Goal: Task Accomplishment & Management: Complete application form

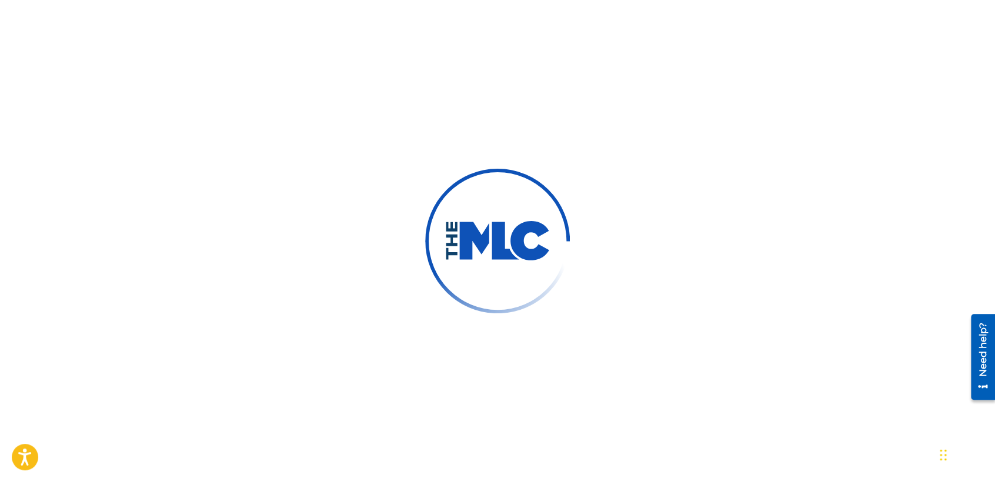
click at [457, 275] on img at bounding box center [497, 241] width 145 height 145
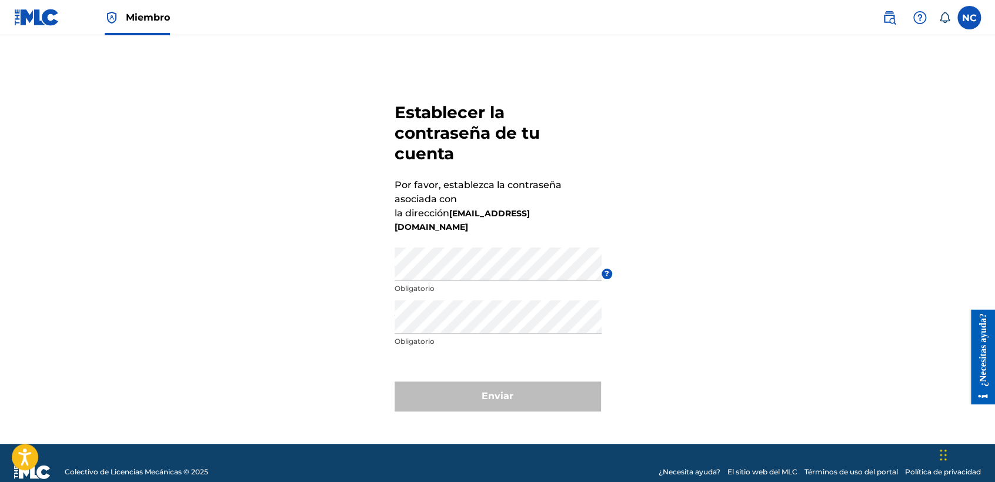
click at [945, 14] on icon at bounding box center [944, 18] width 12 height 12
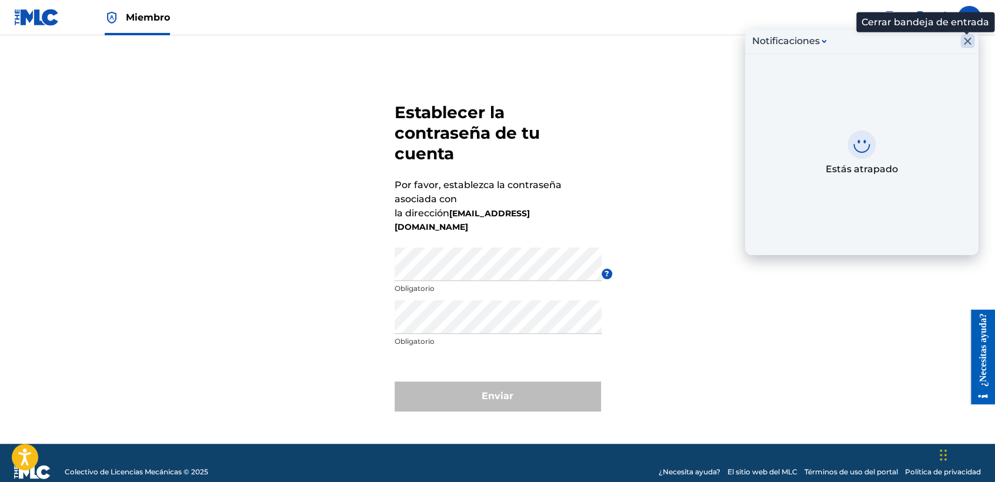
click at [972, 40] on icon "Cerrar bandeja de entrada" at bounding box center [967, 41] width 14 height 14
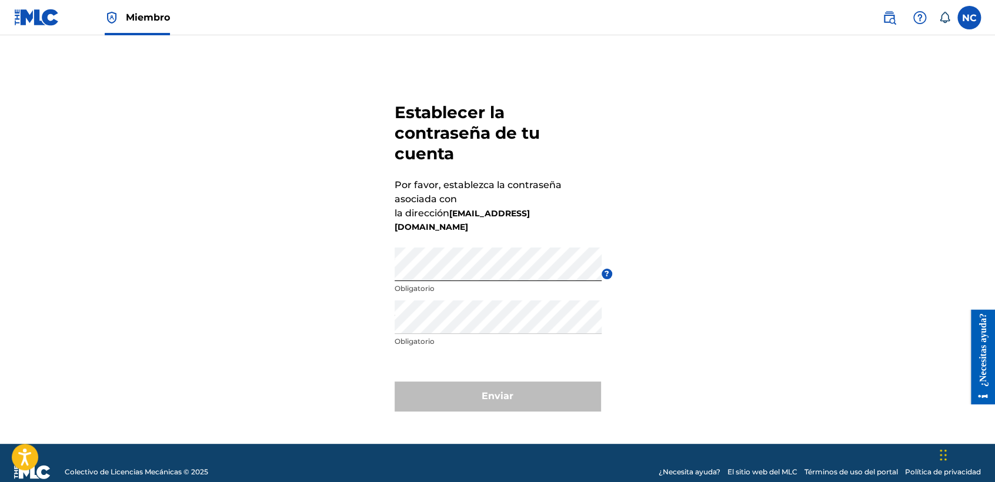
click at [640, 165] on div "Establecer la contraseña de tu cuenta Por favor, establezca la contraseña asoci…" at bounding box center [497, 254] width 823 height 379
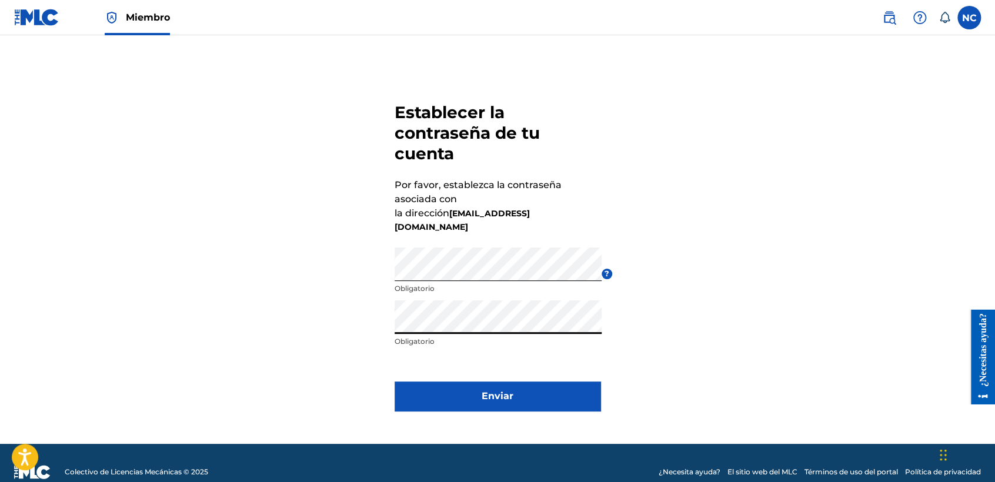
click at [460, 382] on button "Enviar" at bounding box center [497, 396] width 206 height 29
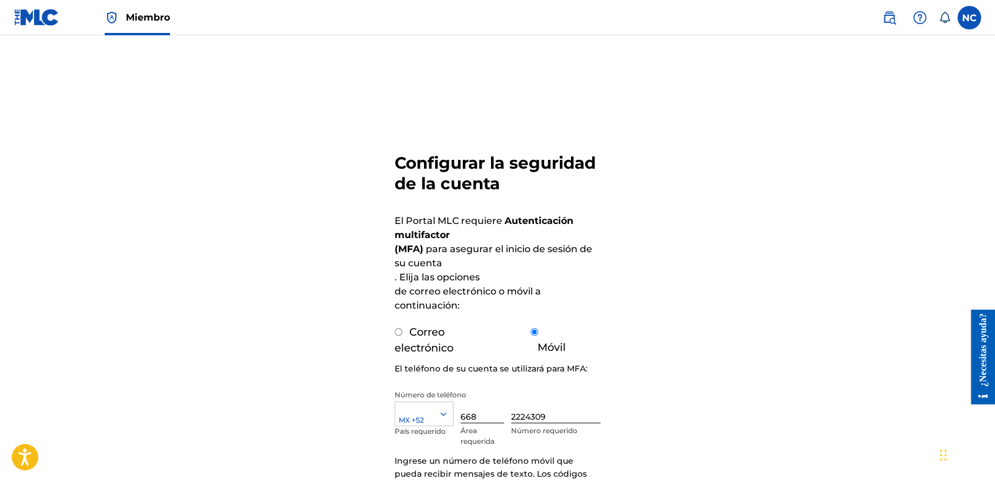
click at [396, 334] on input "Correo electrónico" at bounding box center [398, 332] width 8 height 8
radio input "true"
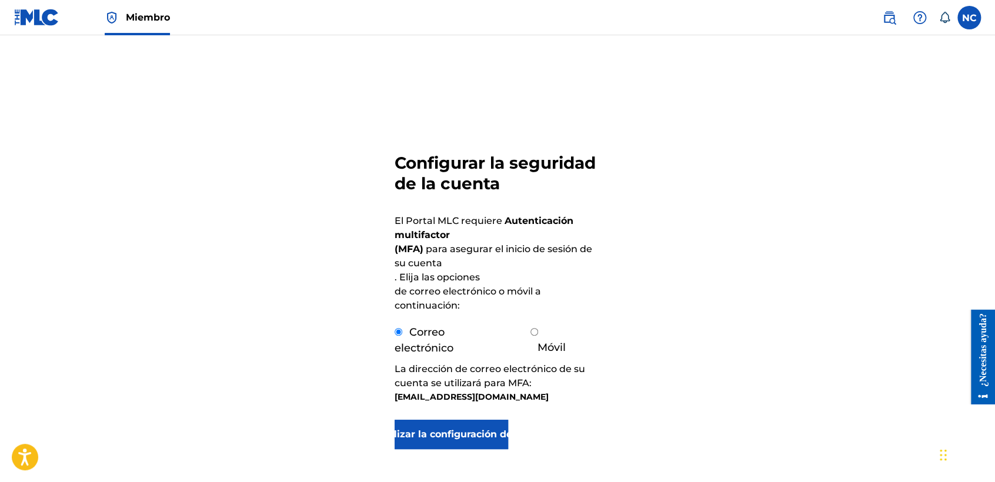
click at [446, 431] on button "Actualizar la configuración de MFA" at bounding box center [450, 434] width 113 height 29
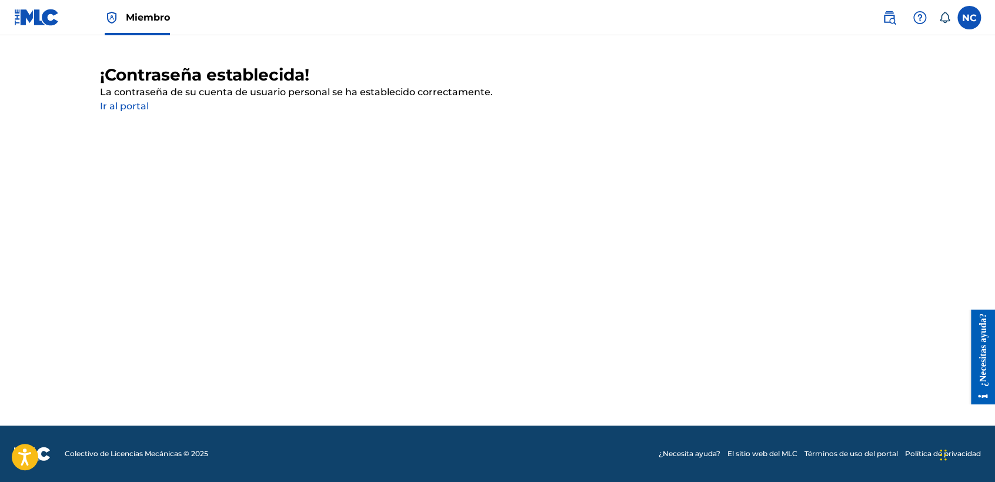
click at [145, 111] on link "Ir al portal" at bounding box center [124, 106] width 49 height 11
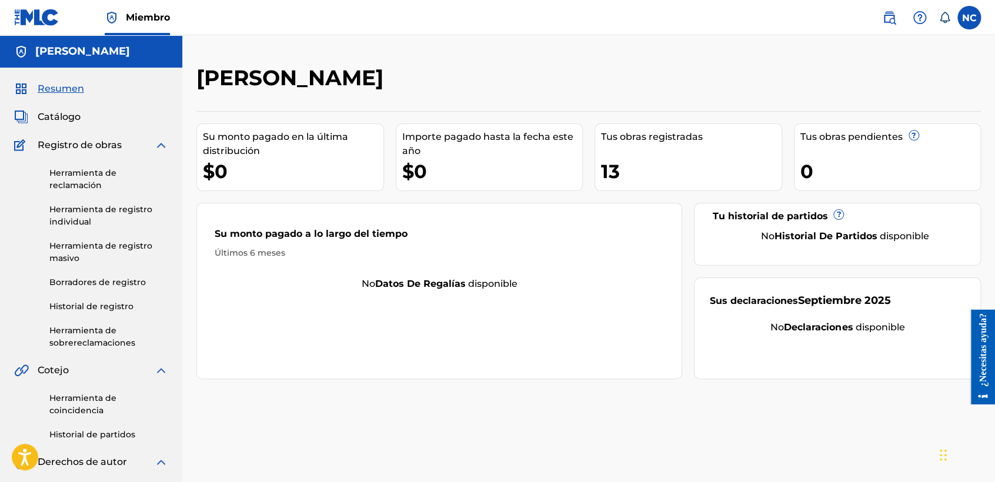
click at [963, 11] on label at bounding box center [969, 18] width 24 height 24
click at [969, 18] on input "NC Nelson Cancela Garcia nelsonkanzela@hotmail.com Notification Preferences Pro…" at bounding box center [969, 18] width 0 height 0
click at [963, 16] on div "NC NC Nelson Cancela Garcia nelsonkanzela@hotmail.com Notification Preferences …" at bounding box center [969, 18] width 24 height 24
click at [966, 20] on label at bounding box center [969, 18] width 24 height 24
click at [969, 18] on input "NC Nelson Cancela Garcia nelsonkanzela@hotmail.com Notification Preferences Pro…" at bounding box center [969, 18] width 0 height 0
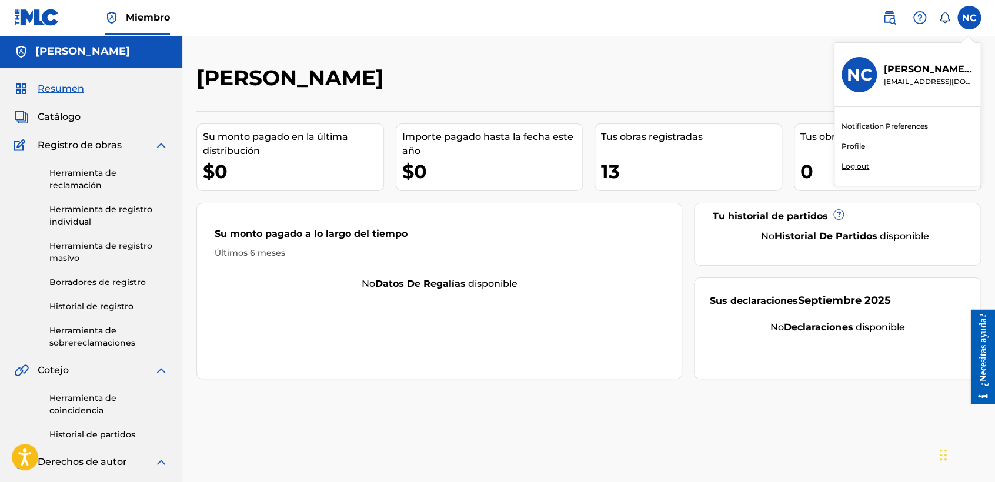
click at [858, 169] on div "Notification Preferences Profile Log out" at bounding box center [907, 146] width 146 height 79
click at [969, 18] on input "NC Nelson Cancela Garcia nelsonkanzela@hotmail.com Notification Preferences Pro…" at bounding box center [969, 18] width 0 height 0
click at [858, 169] on p "Log out" at bounding box center [855, 166] width 28 height 11
click at [969, 18] on input "NC Nelson Cancela Garcia nelsonkanzela@hotmail.com Notification Preferences Pro…" at bounding box center [969, 18] width 0 height 0
click at [976, 24] on div "NC NC Nelson Cancela Garcia nelsonkanzela@hotmail.com" at bounding box center [969, 18] width 24 height 24
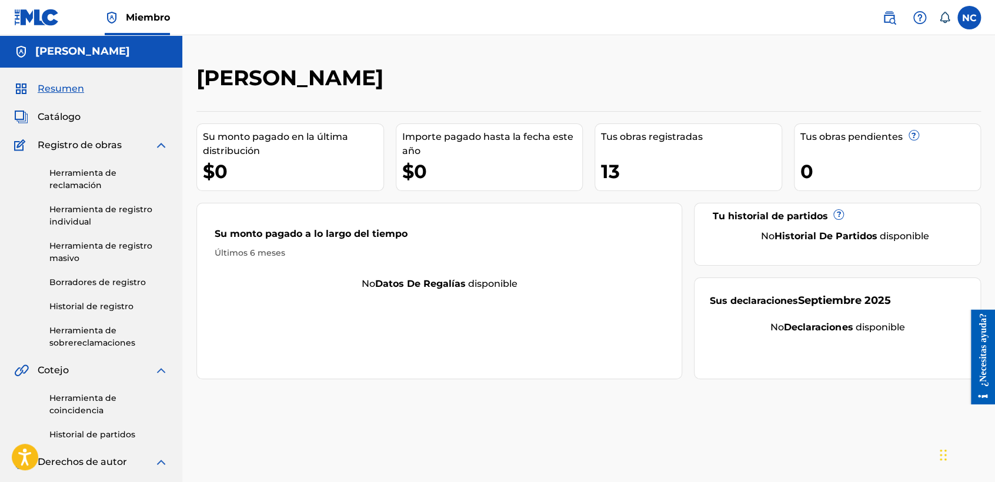
click at [976, 24] on label at bounding box center [969, 18] width 24 height 24
click at [969, 18] on input "NC Nelson Cancela Garcia nelsonkanzela@hotmail.com" at bounding box center [969, 18] width 0 height 0
click at [976, 24] on div "NC NC Nelson Cancela Garcia nelsonkanzela@hotmail.com" at bounding box center [969, 18] width 24 height 24
click at [976, 24] on label at bounding box center [969, 18] width 24 height 24
click at [969, 18] on input "NC Nelson Cancela Garcia nelsonkanzela@hotmail.com" at bounding box center [969, 18] width 0 height 0
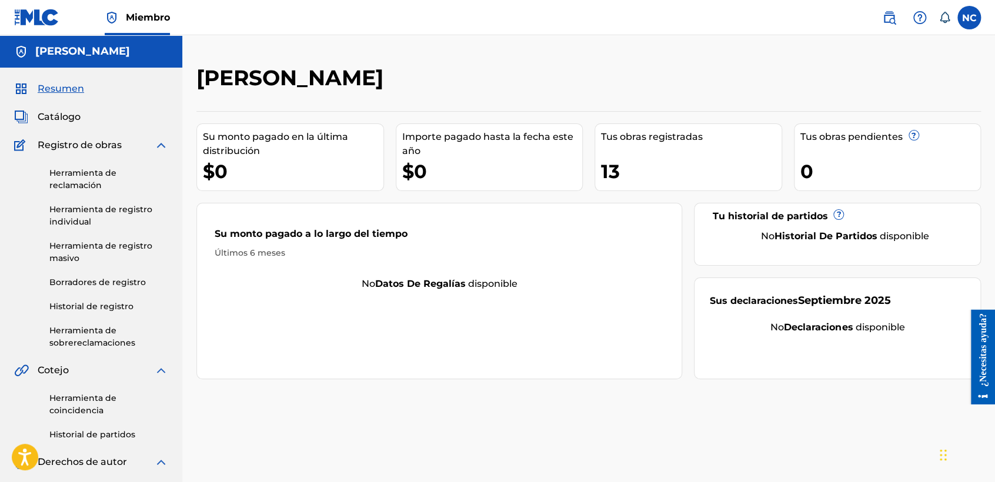
click at [758, 79] on div "Nelson Cancela García" at bounding box center [498, 82] width 604 height 35
